Goal: Information Seeking & Learning: Find specific fact

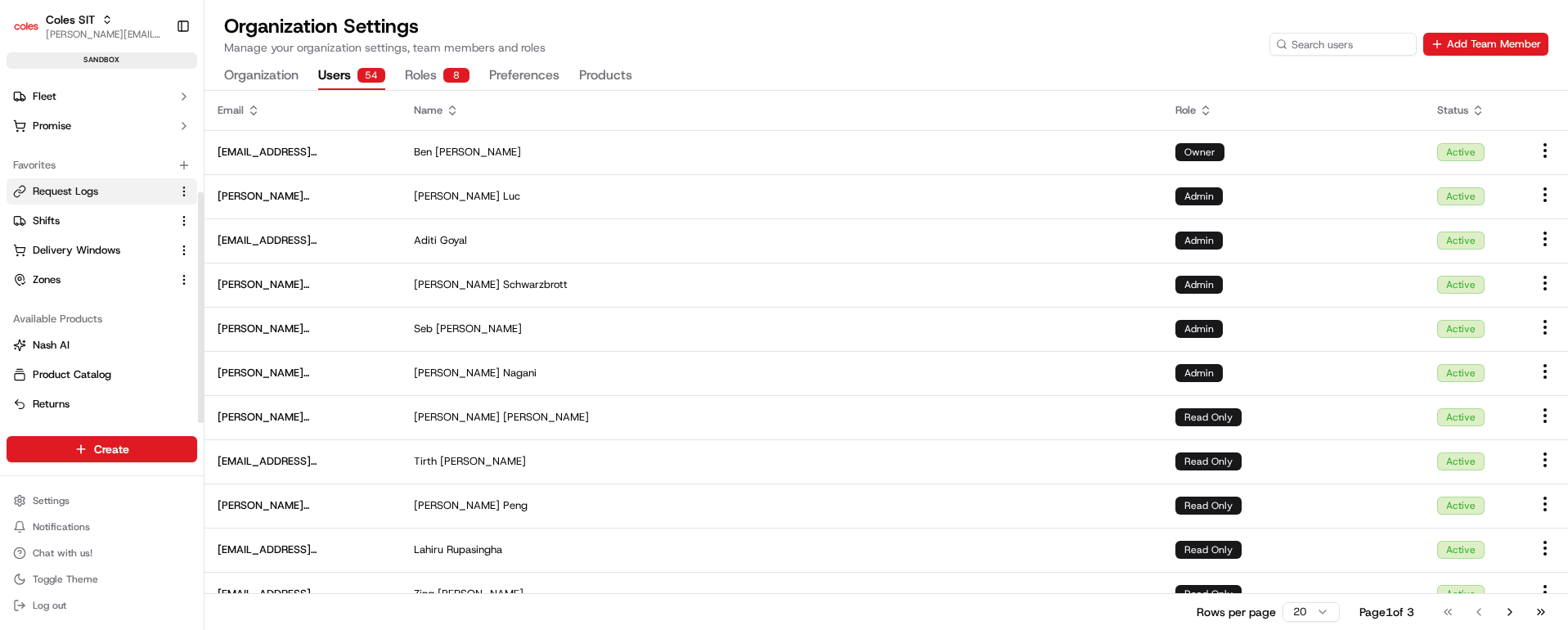
click at [71, 188] on span "Request Logs" at bounding box center [66, 192] width 66 height 15
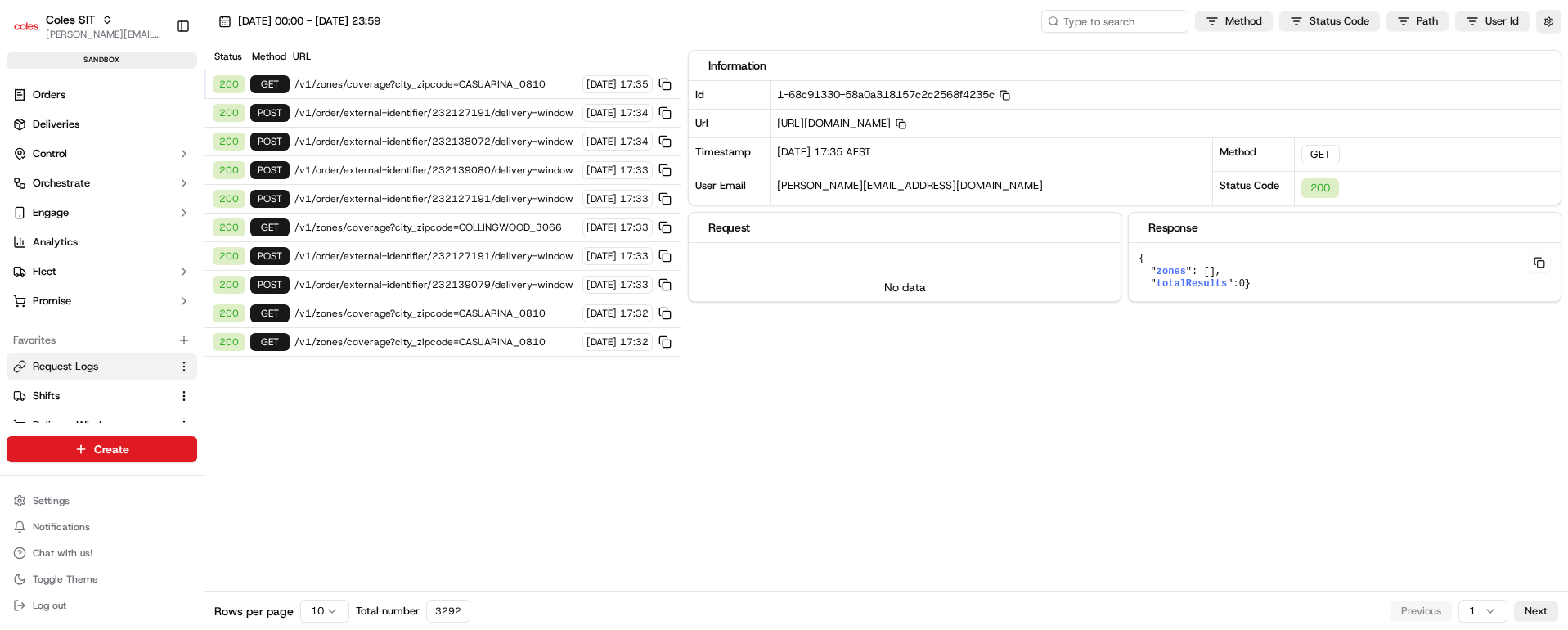
click at [469, 111] on span "/v1/order/external-identifier/232127191/delivery-window" at bounding box center [435, 113] width 283 height 13
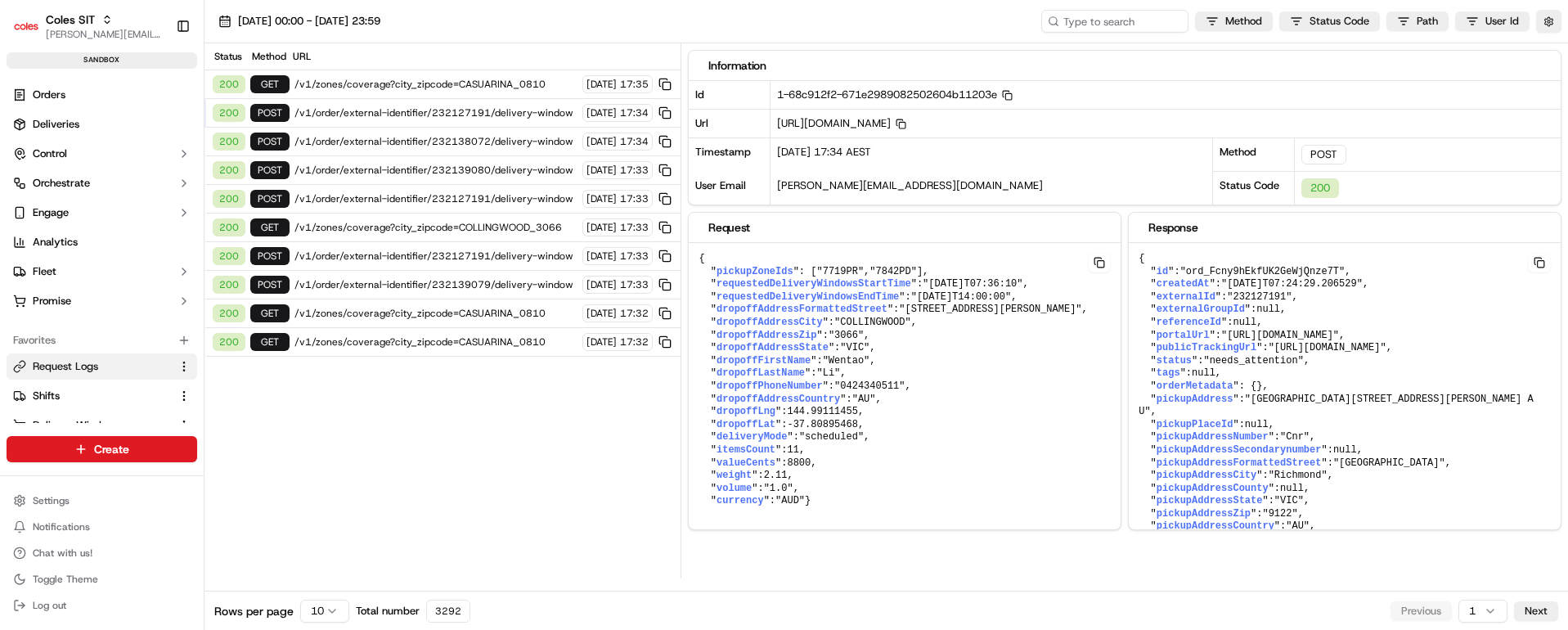
click at [469, 111] on span "/v1/order/external-identifier/232127191/delivery-window" at bounding box center [435, 113] width 283 height 13
click at [466, 137] on span "/v1/order/external-identifier/232138072/delivery-window" at bounding box center [435, 142] width 283 height 13
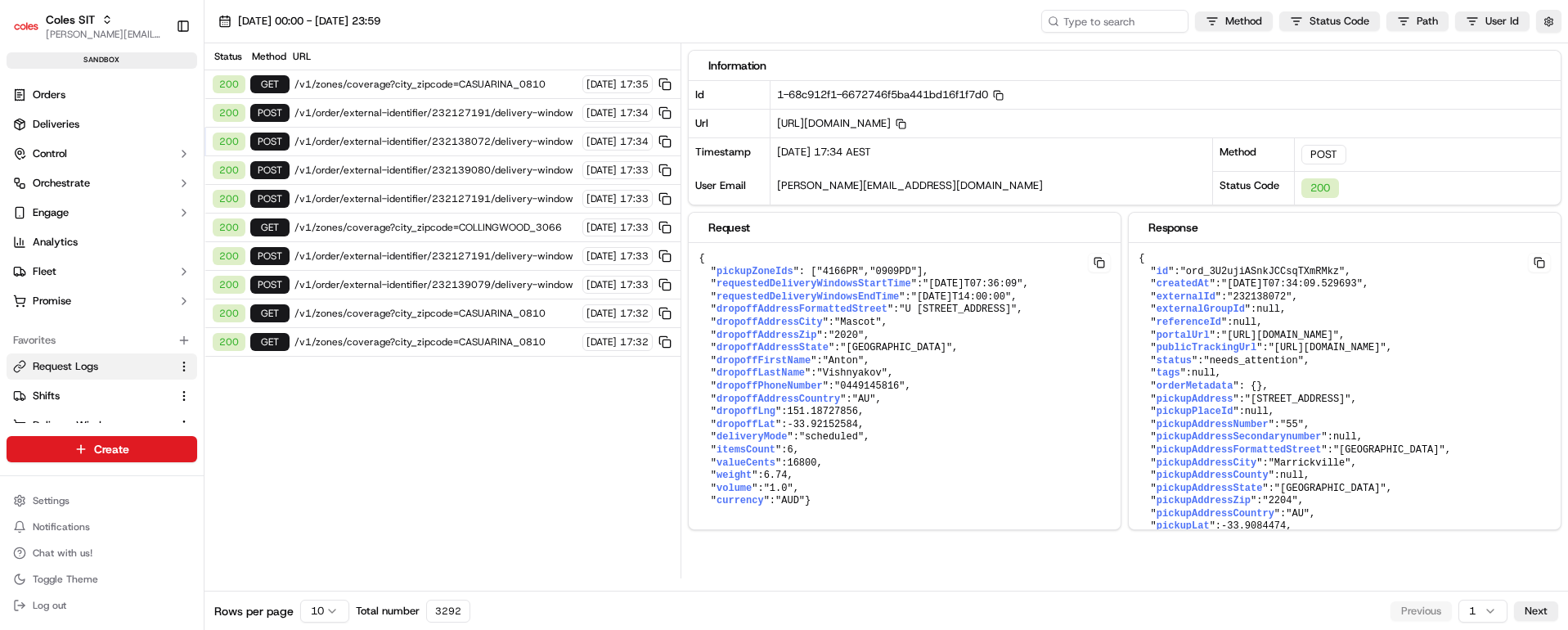
click at [468, 174] on span "/v1/order/external-identifier/232139080/delivery-window" at bounding box center [435, 170] width 283 height 13
click at [447, 198] on span "/v1/order/external-identifier/232127191/delivery-window" at bounding box center [435, 198] width 283 height 13
click at [483, 113] on span "/v1/order/external-identifier/232135201/delivery-window" at bounding box center [435, 113] width 283 height 13
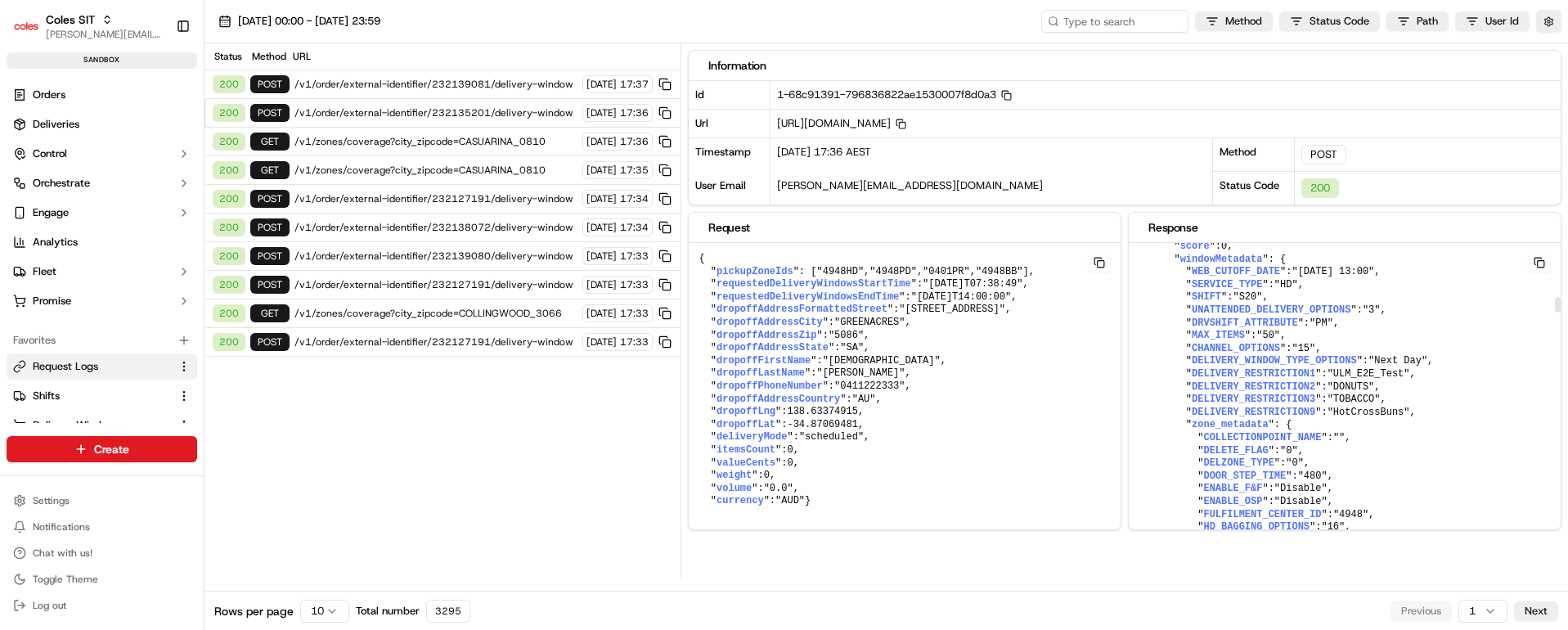
scroll to position [3681, 0]
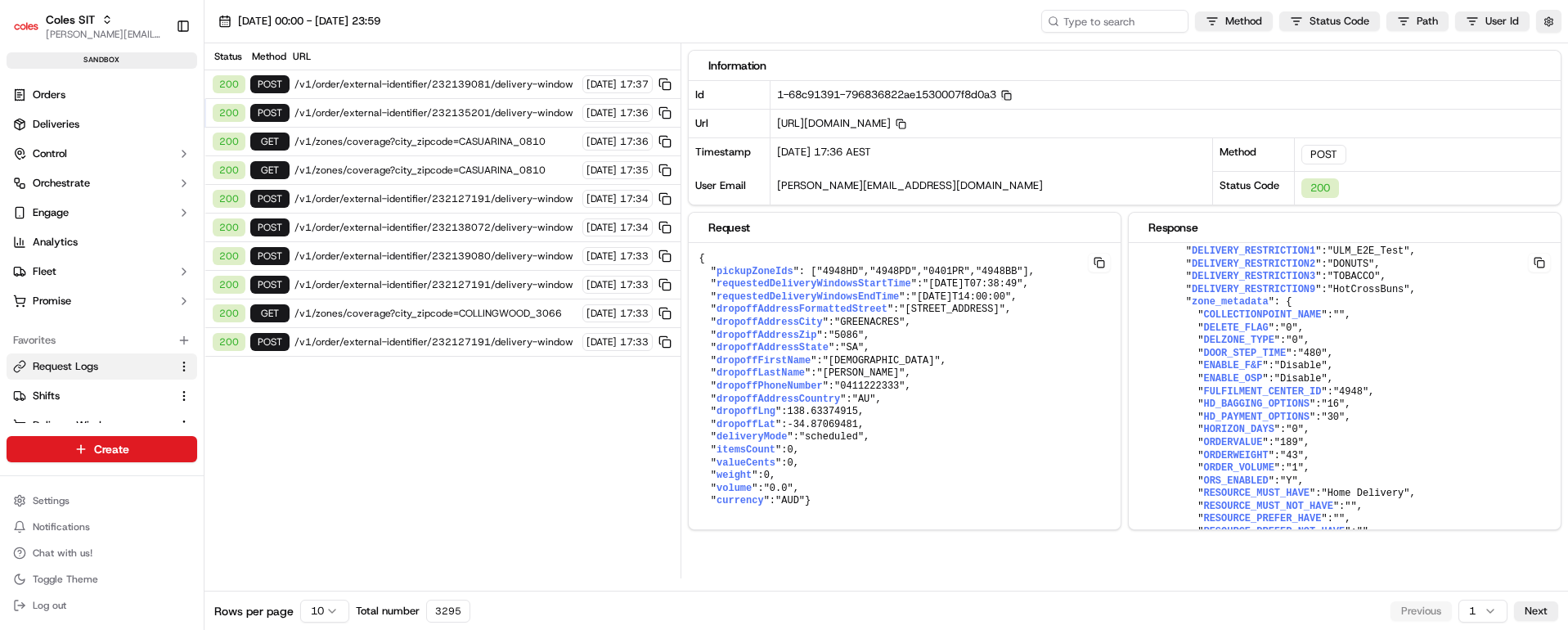
click at [1011, 94] on icon "button" at bounding box center [1006, 95] width 10 height 10
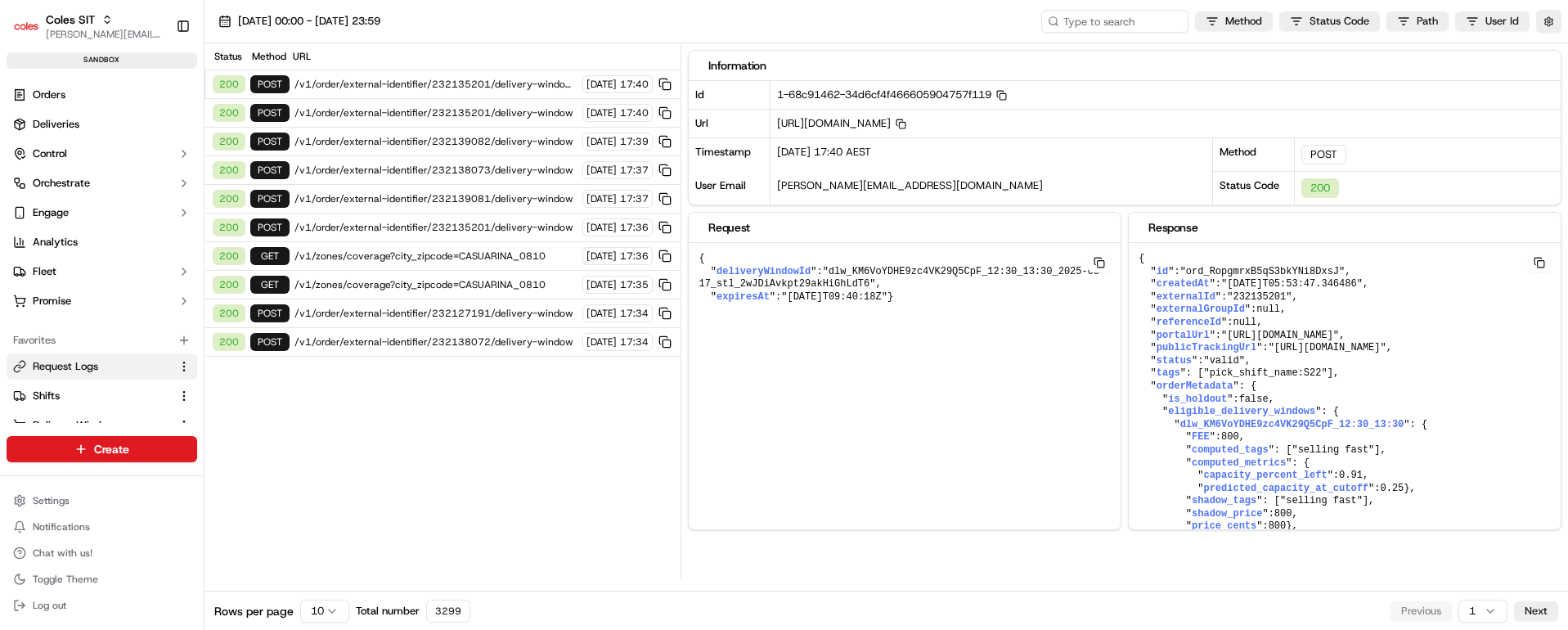
click at [488, 109] on span "/v1/order/external-identifier/232135201/delivery-window" at bounding box center [435, 113] width 283 height 13
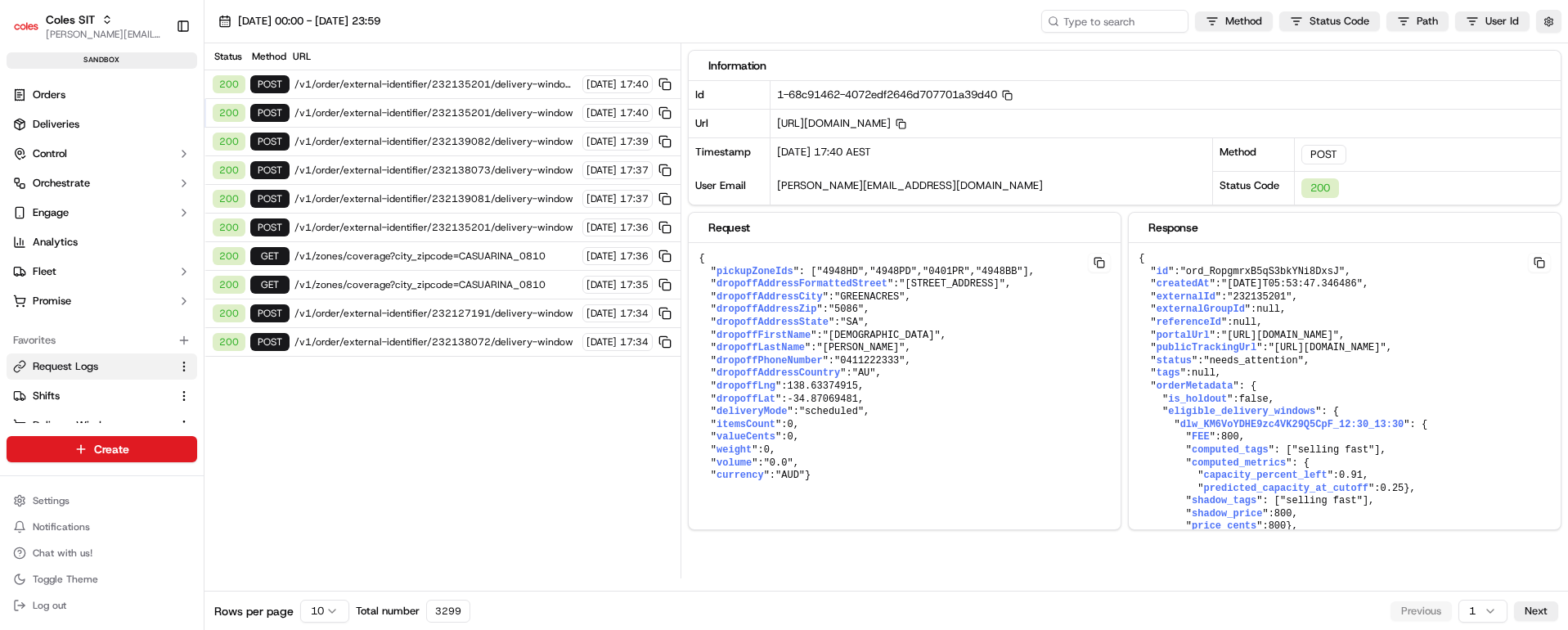
click at [475, 86] on span "/v1/order/external-identifier/232135201/delivery-window/book" at bounding box center [435, 85] width 283 height 13
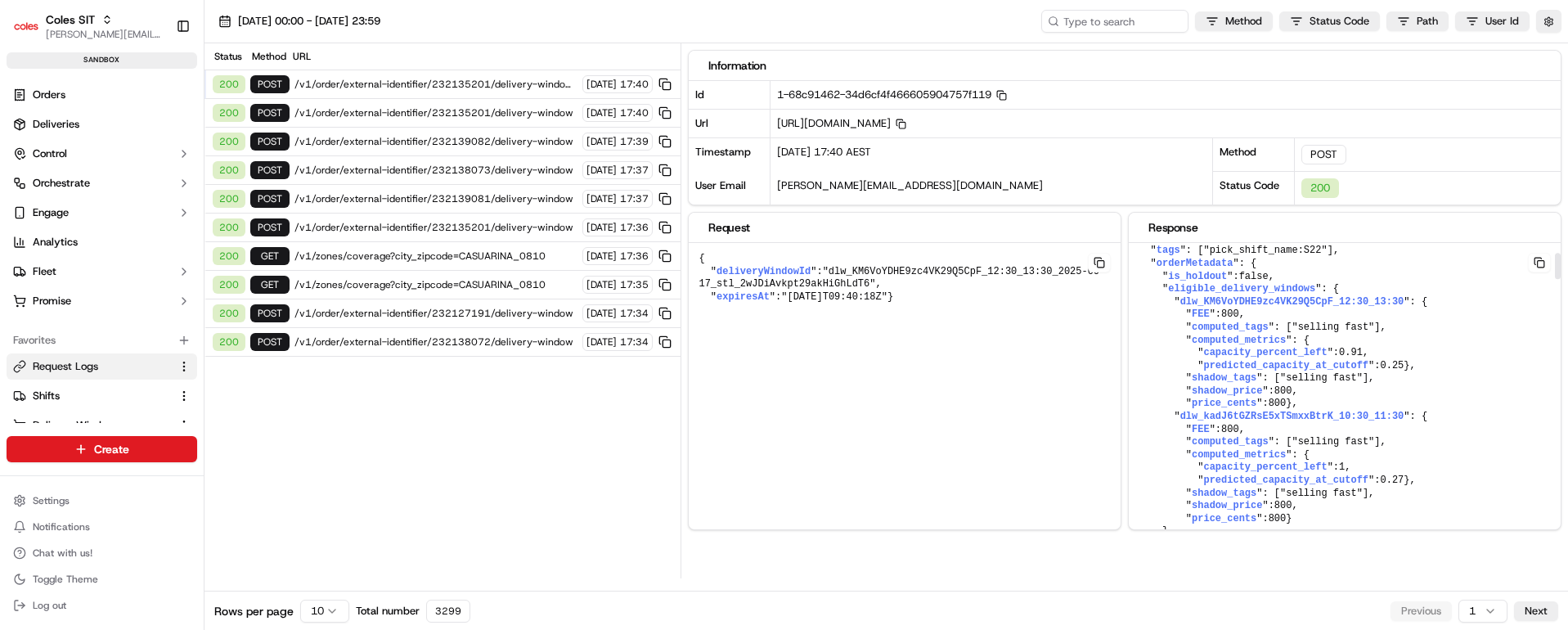
scroll to position [245, 0]
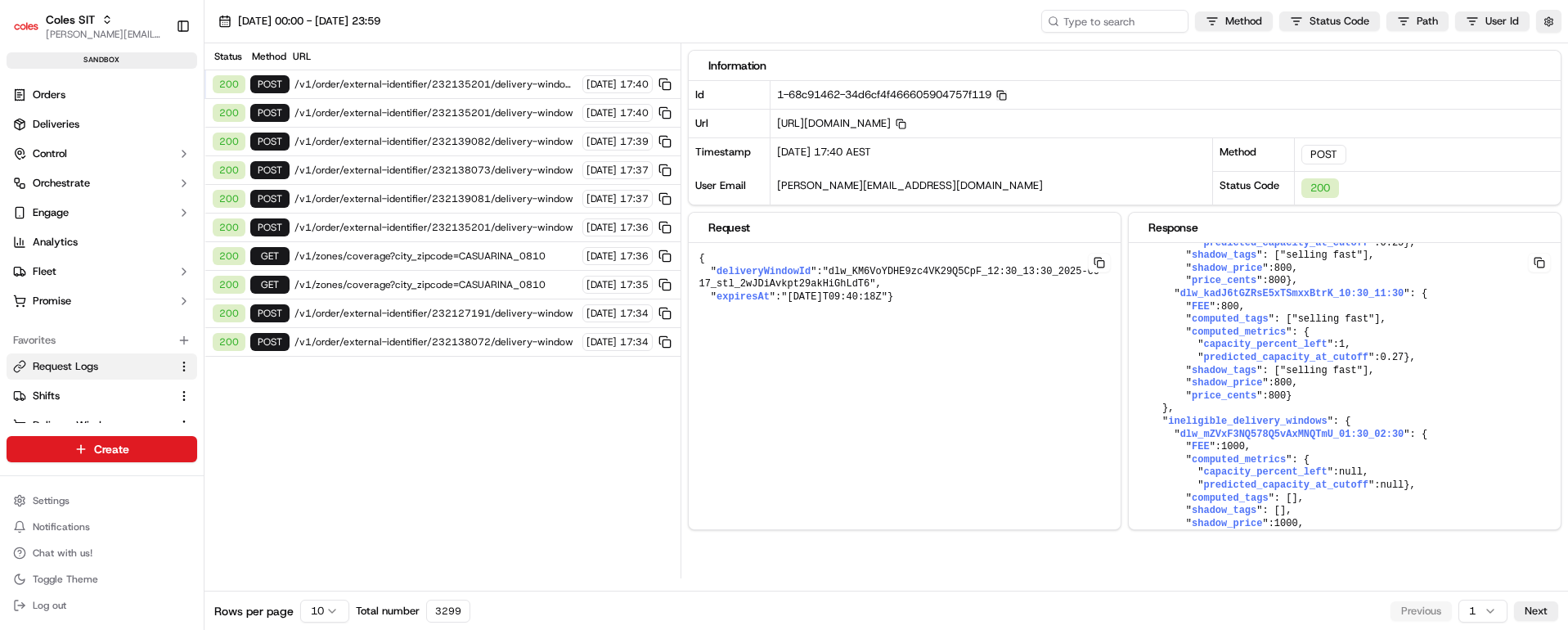
click at [1007, 95] on icon "button" at bounding box center [1001, 95] width 10 height 10
click at [1084, 579] on div "16/09/2025 00:00 - 16/09/2025 23:59 Method Status Code Path User Id Status Meth…" at bounding box center [886, 295] width 1363 height 591
click at [449, 110] on span "/v1/order/external-identifier/232135201/delivery-window" at bounding box center [435, 113] width 283 height 13
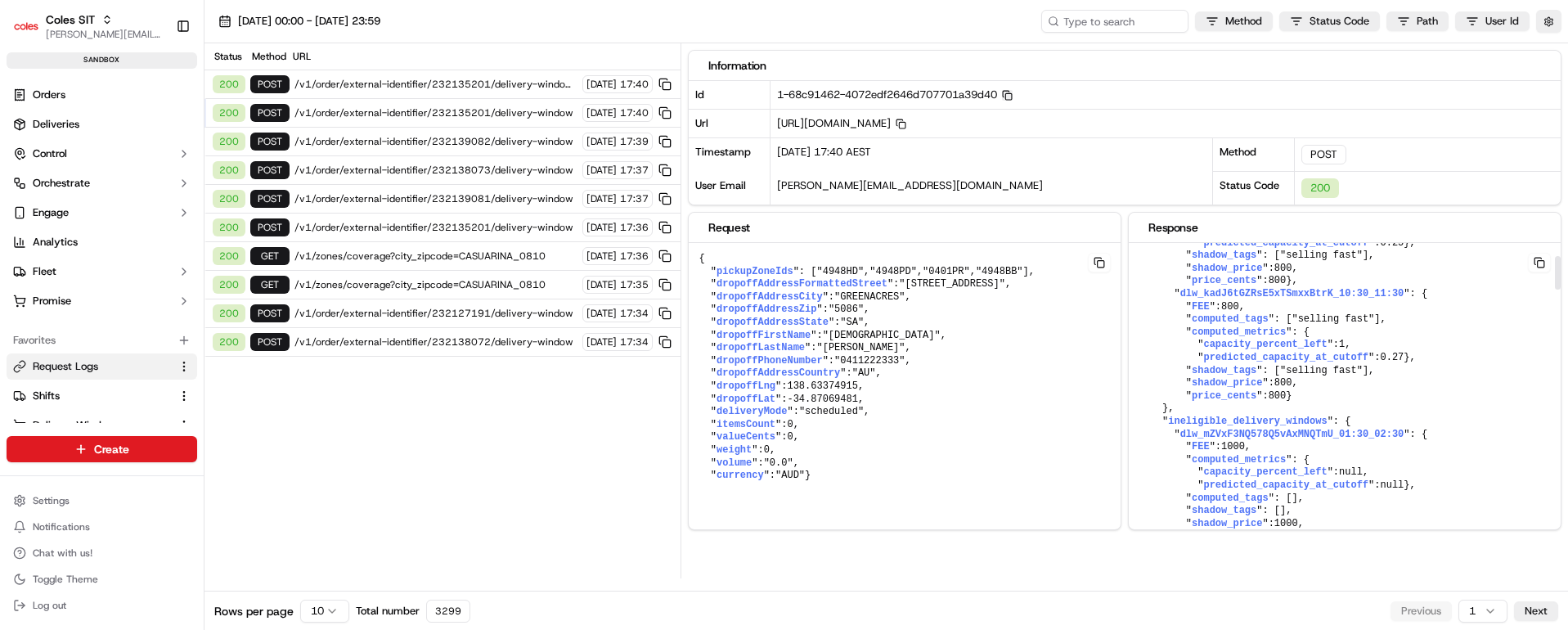
scroll to position [123, 0]
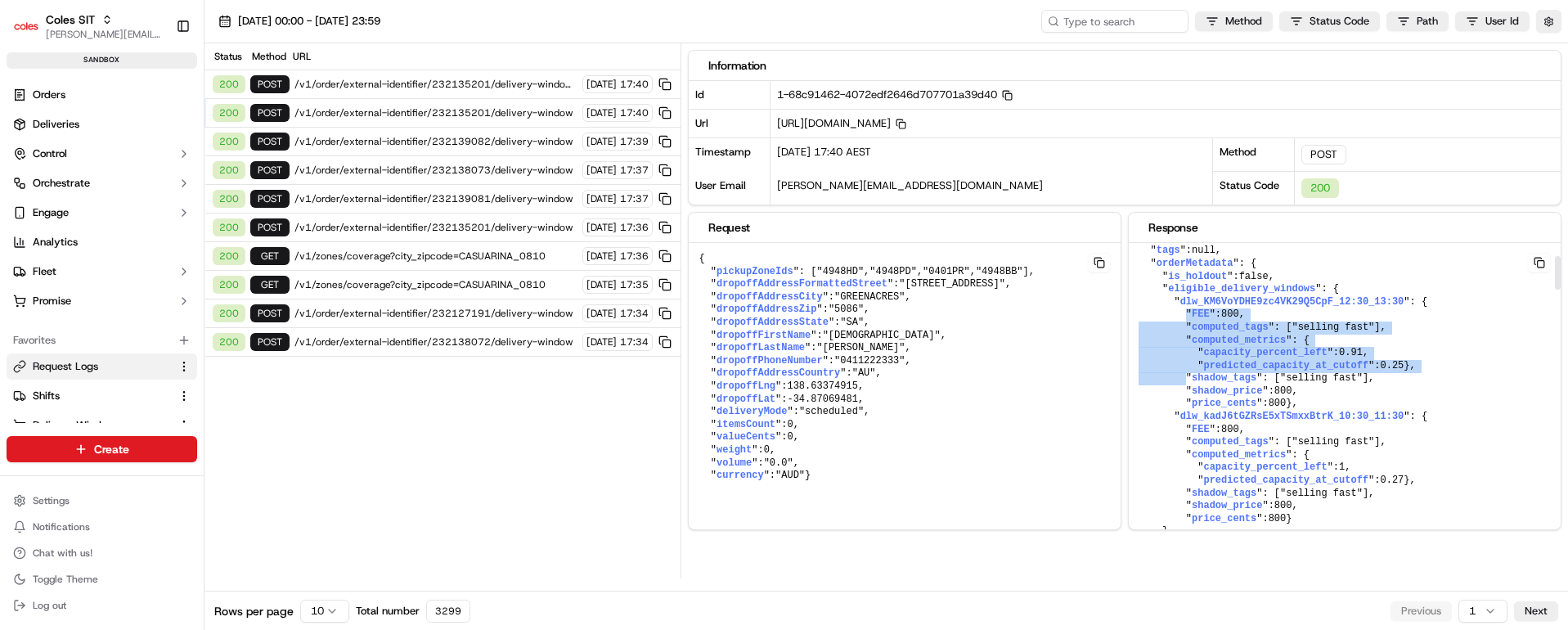
drag, startPoint x: 1184, startPoint y: 338, endPoint x: 1313, endPoint y: 427, distance: 156.7
copy pre "" FEE ": 800 , " computed_tags ": [ "selling fast" ], " computed_metrics ": { "…"
